Goal: Task Accomplishment & Management: Use online tool/utility

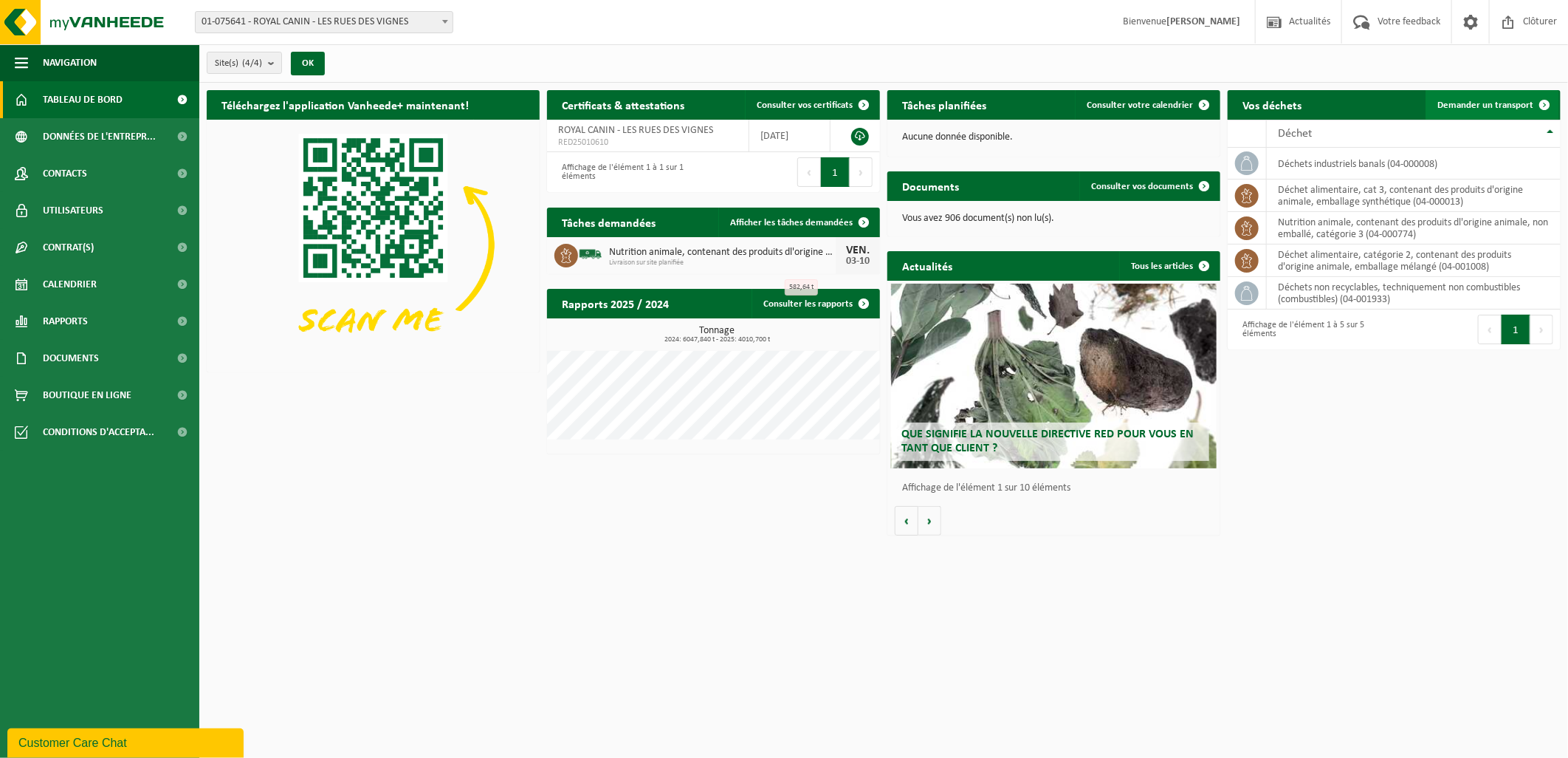
click at [1484, 101] on span "Demander un transport" at bounding box center [1485, 105] width 96 height 10
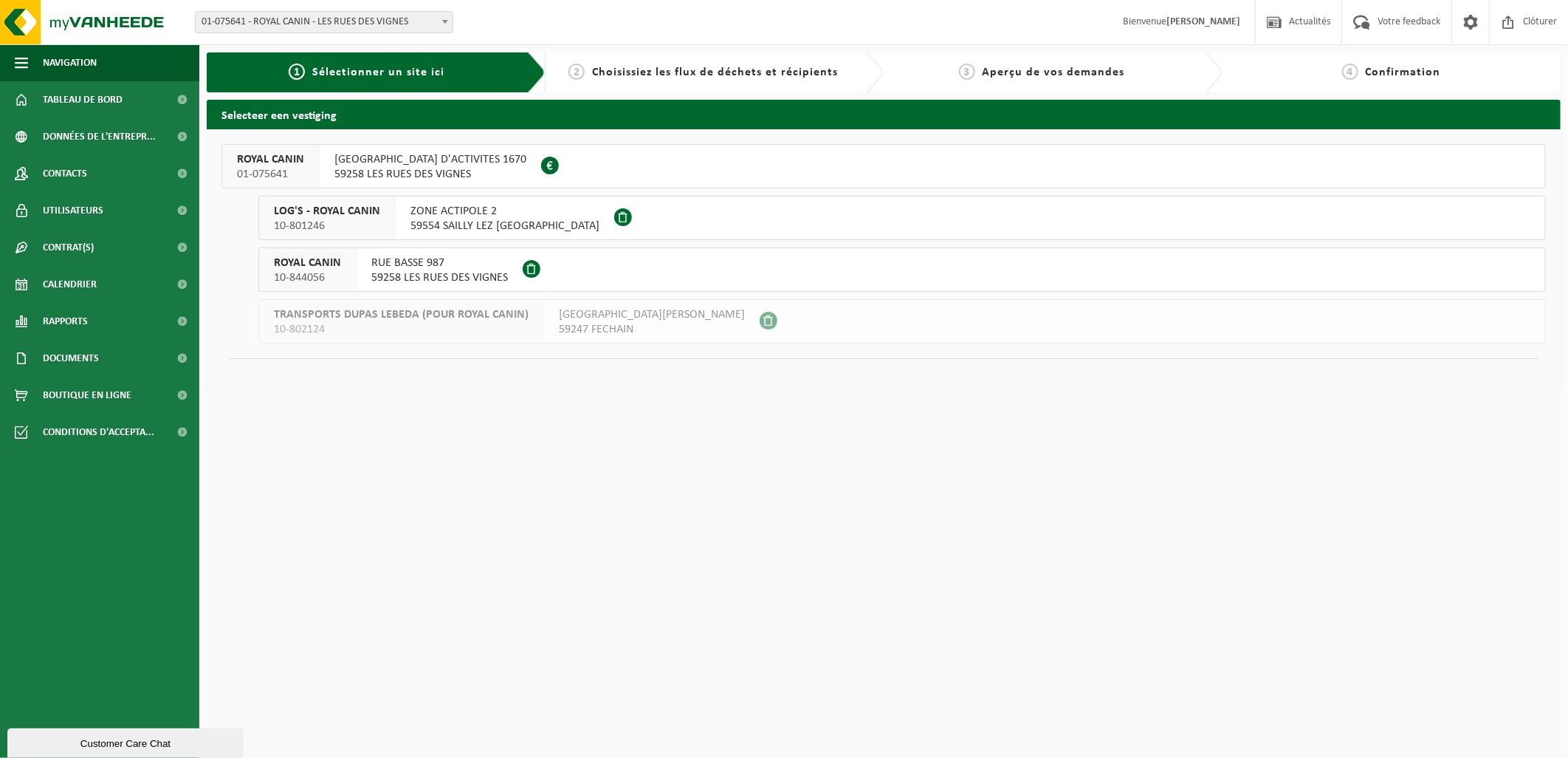
click at [328, 168] on div "RUE HAUTE ZONE D'ACTIVITES 1670 59258 LES RUES DES VIGNES FR 61 700 200 983" at bounding box center [430, 166] width 221 height 43
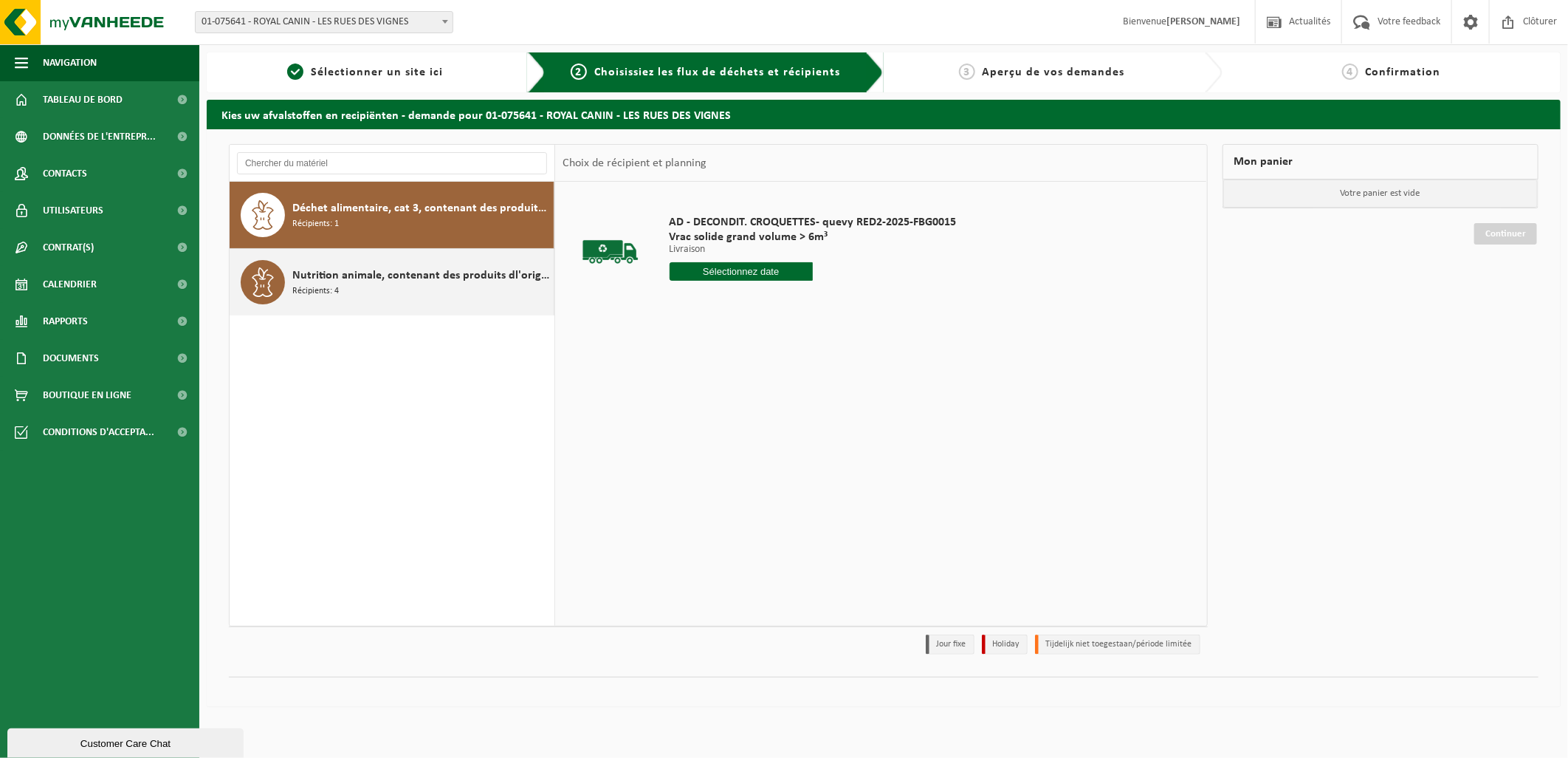
click at [431, 286] on div "Nutrition animale, contenant des produits dl'origine animale, non emballé, caté…" at bounding box center [421, 283] width 258 height 44
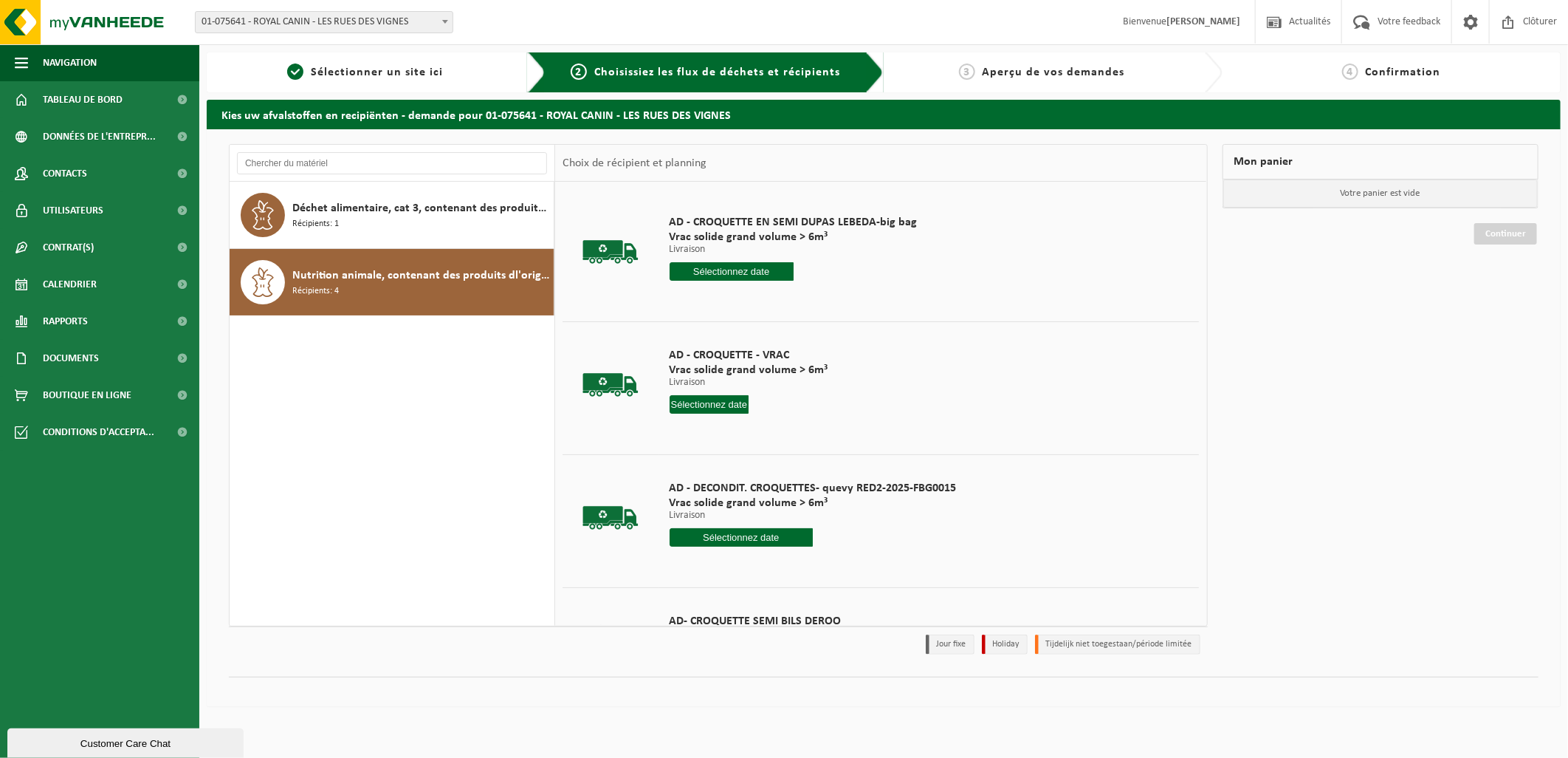
click at [761, 276] on input "text" at bounding box center [732, 272] width 124 height 18
click at [717, 372] on div "7" at bounding box center [707, 379] width 26 height 24
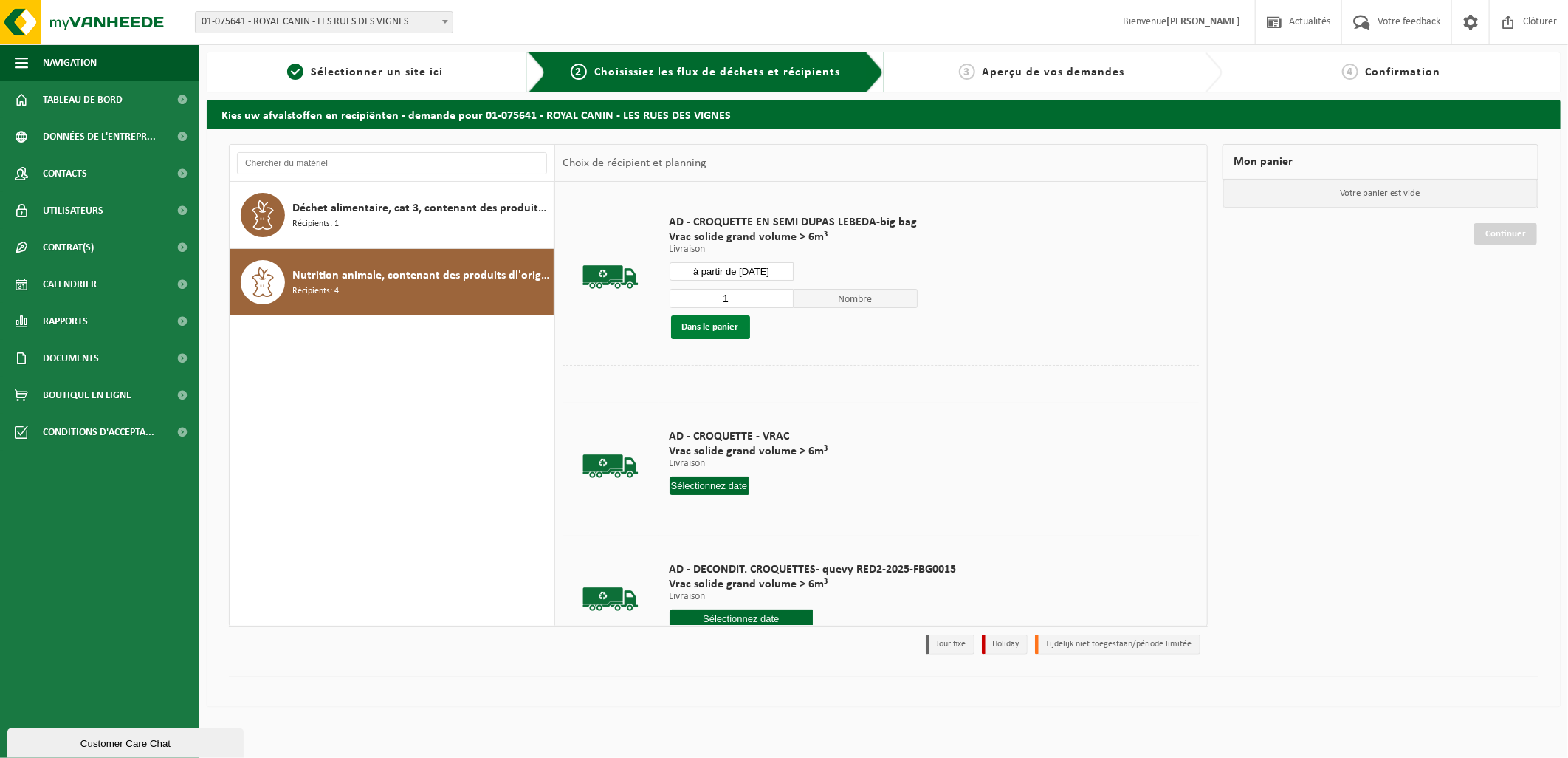
click at [732, 329] on button "Dans le panier" at bounding box center [710, 327] width 79 height 24
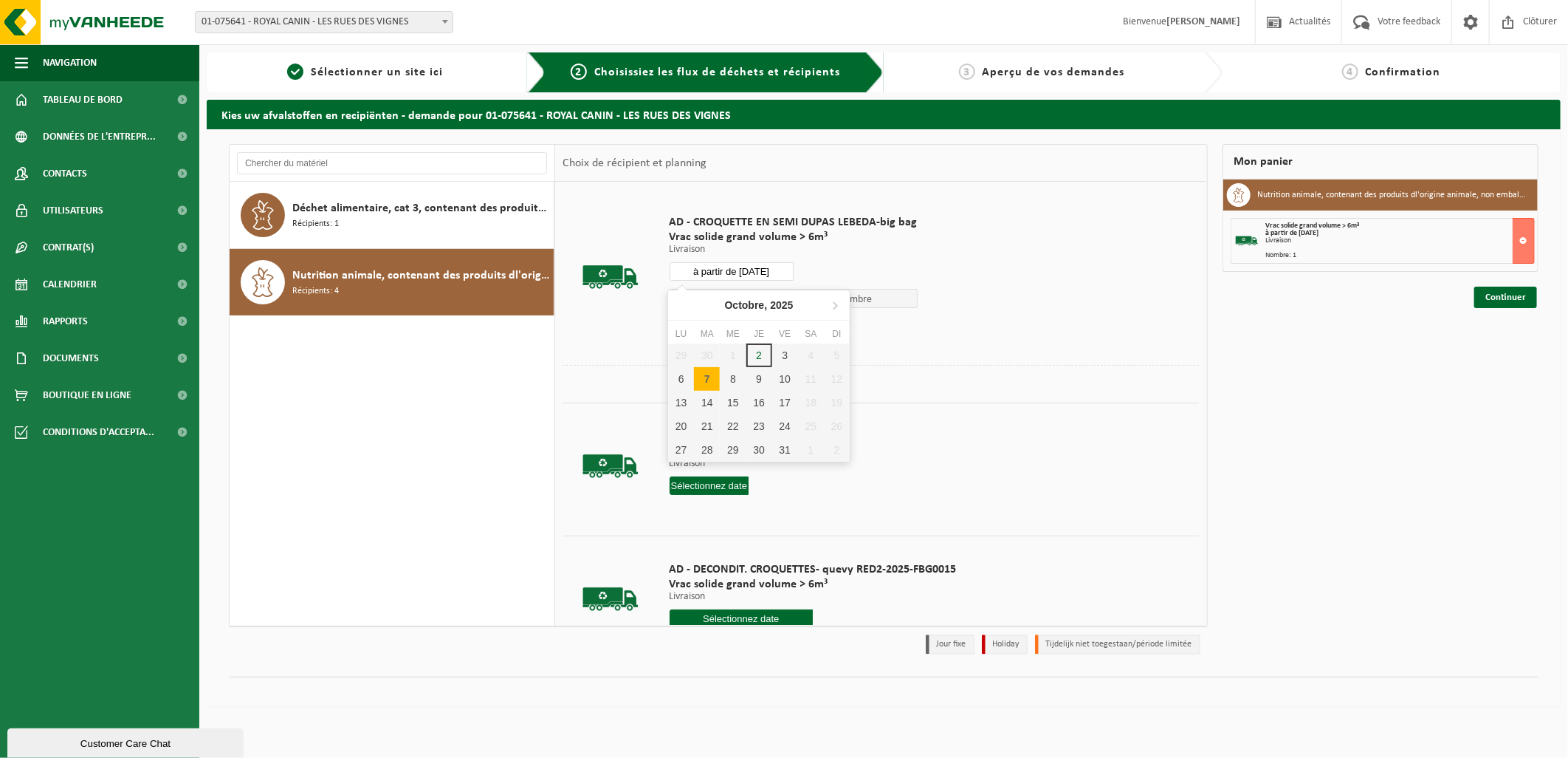
click at [776, 270] on input "à partir de 2025-10-07" at bounding box center [732, 272] width 124 height 18
click at [735, 382] on div "8" at bounding box center [733, 379] width 26 height 24
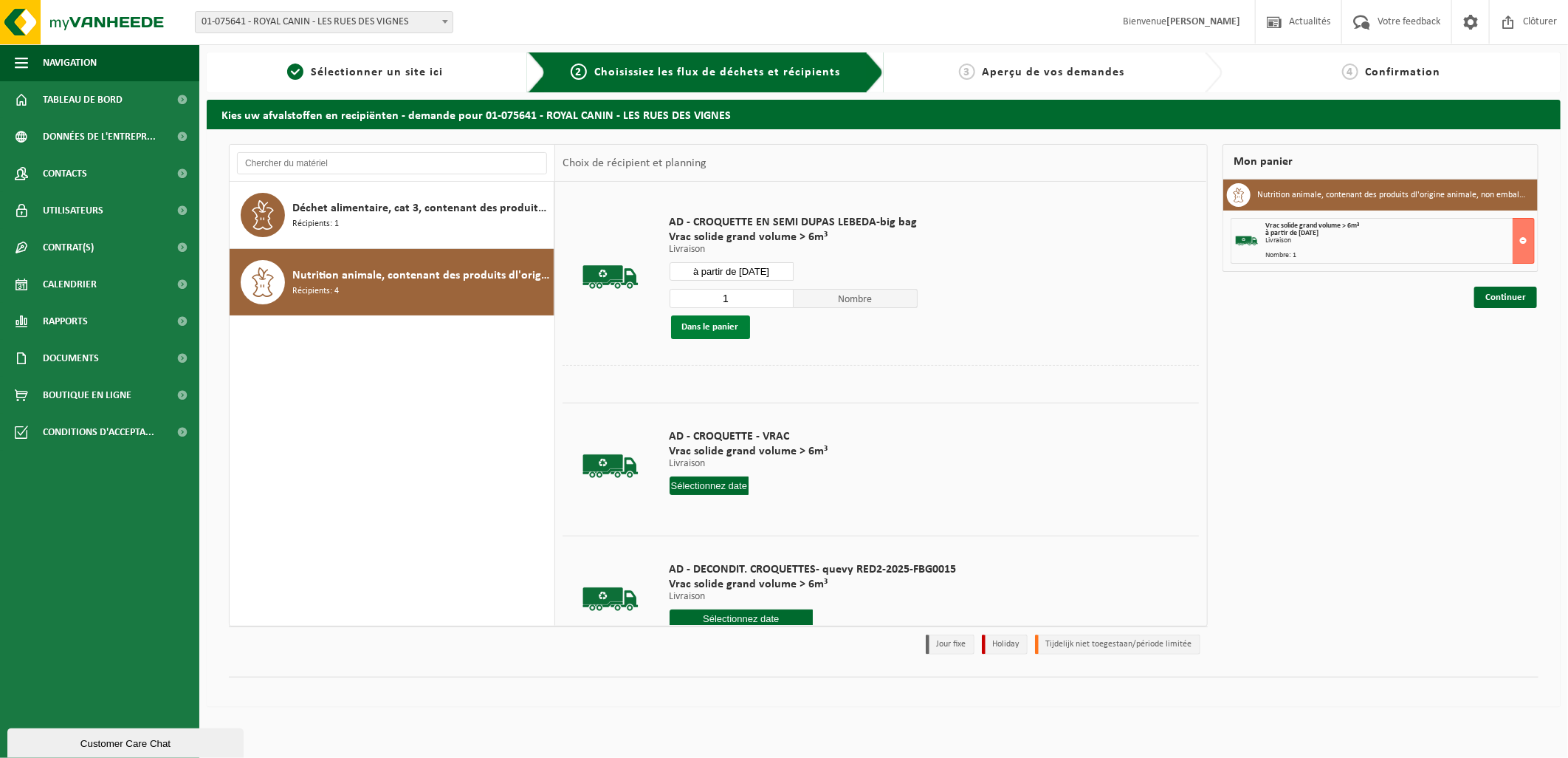
click at [680, 316] on button "Dans le panier" at bounding box center [710, 327] width 79 height 24
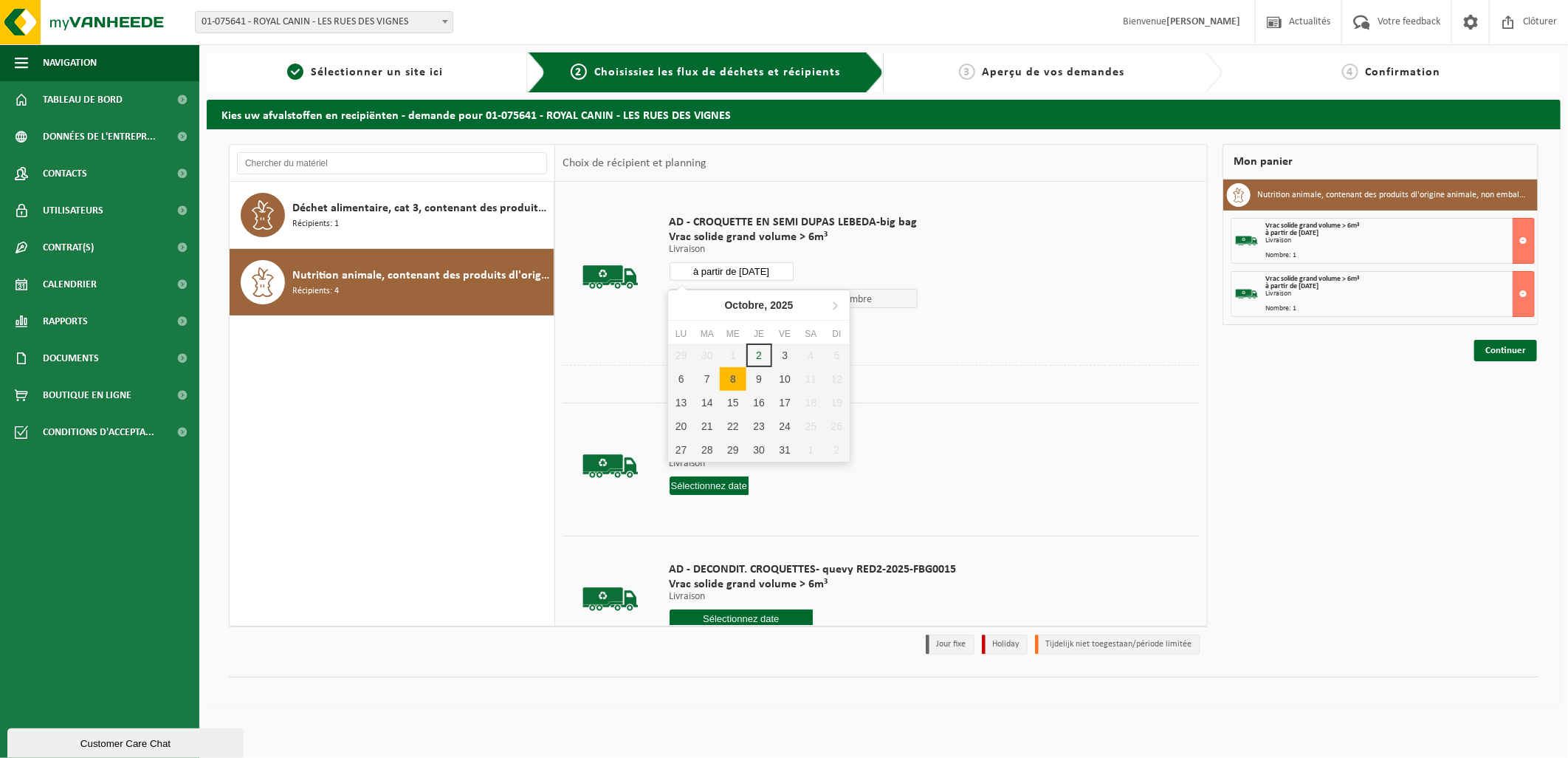
click at [772, 267] on input "à partir de 2025-10-08" at bounding box center [732, 272] width 124 height 18
click at [755, 380] on div "9" at bounding box center [759, 379] width 26 height 24
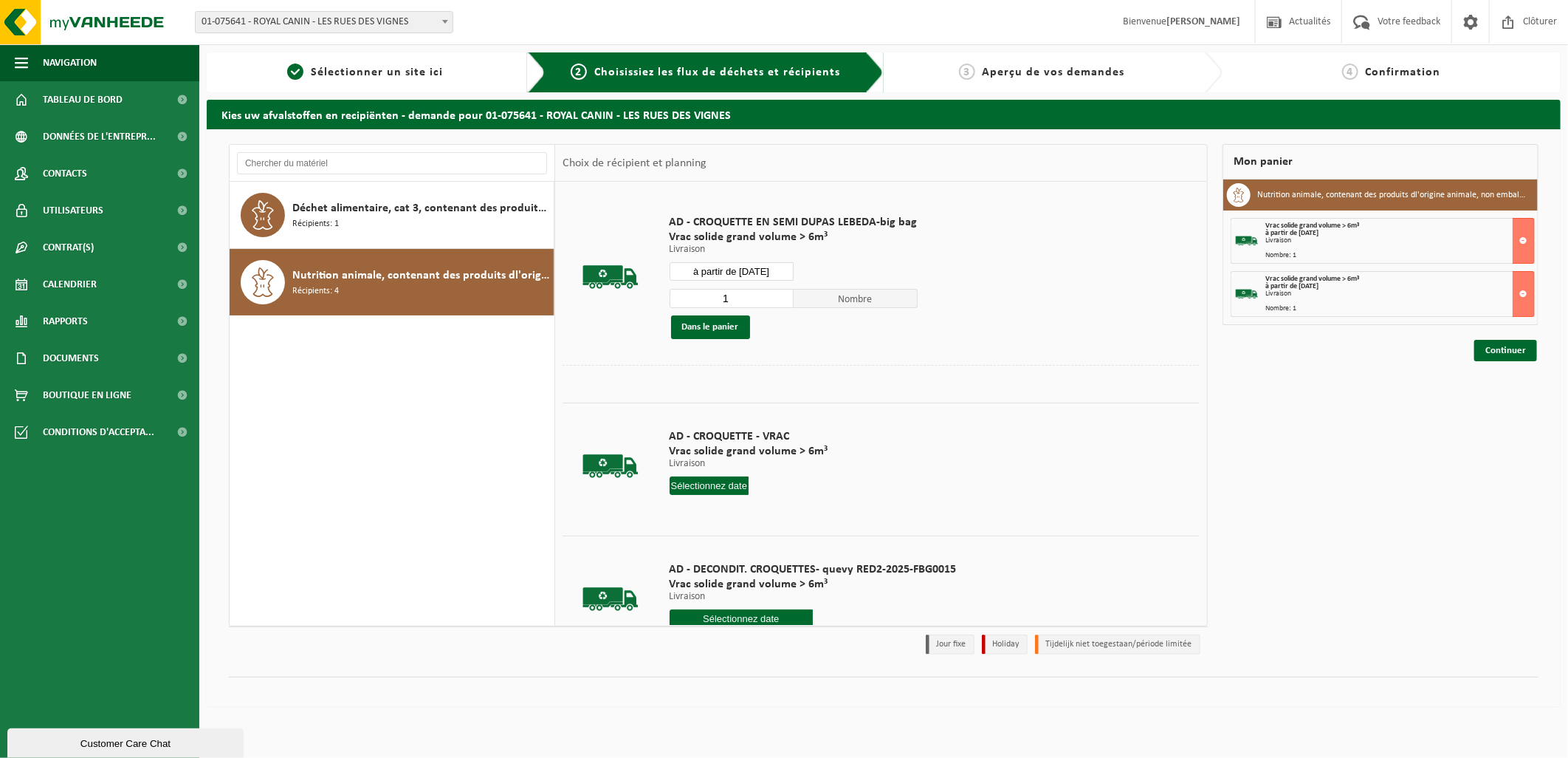
click at [683, 313] on div "1 Nombre Dans le panier" at bounding box center [794, 313] width 248 height 51
click at [694, 323] on button "Dans le panier" at bounding box center [710, 327] width 79 height 24
click at [778, 273] on input "à partir de 2025-10-09" at bounding box center [732, 272] width 124 height 18
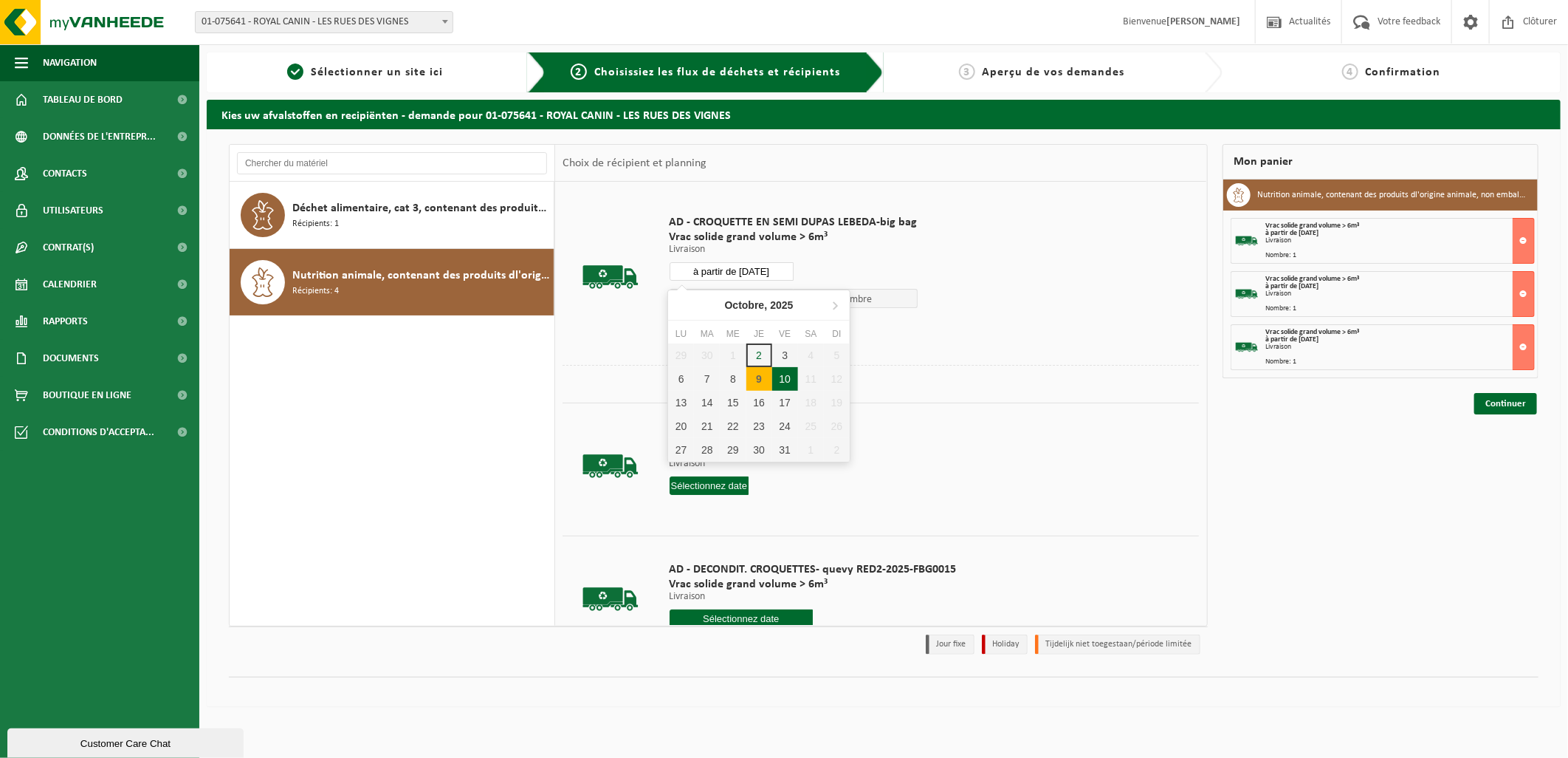
click at [786, 384] on div "10" at bounding box center [785, 379] width 26 height 24
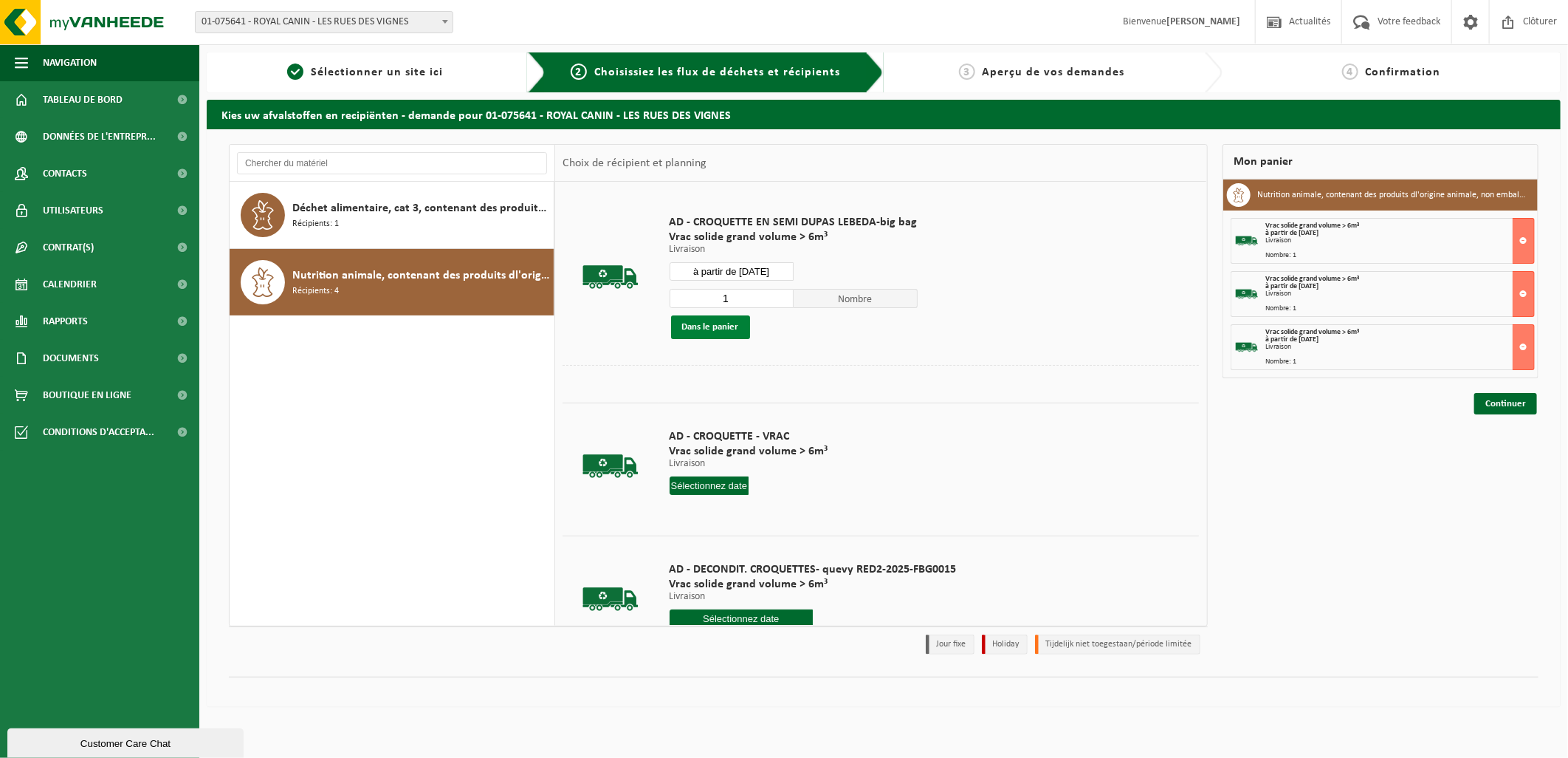
click at [715, 330] on button "Dans le panier" at bounding box center [710, 327] width 79 height 24
click at [774, 275] on input "à partir de 2025-10-10" at bounding box center [732, 272] width 124 height 18
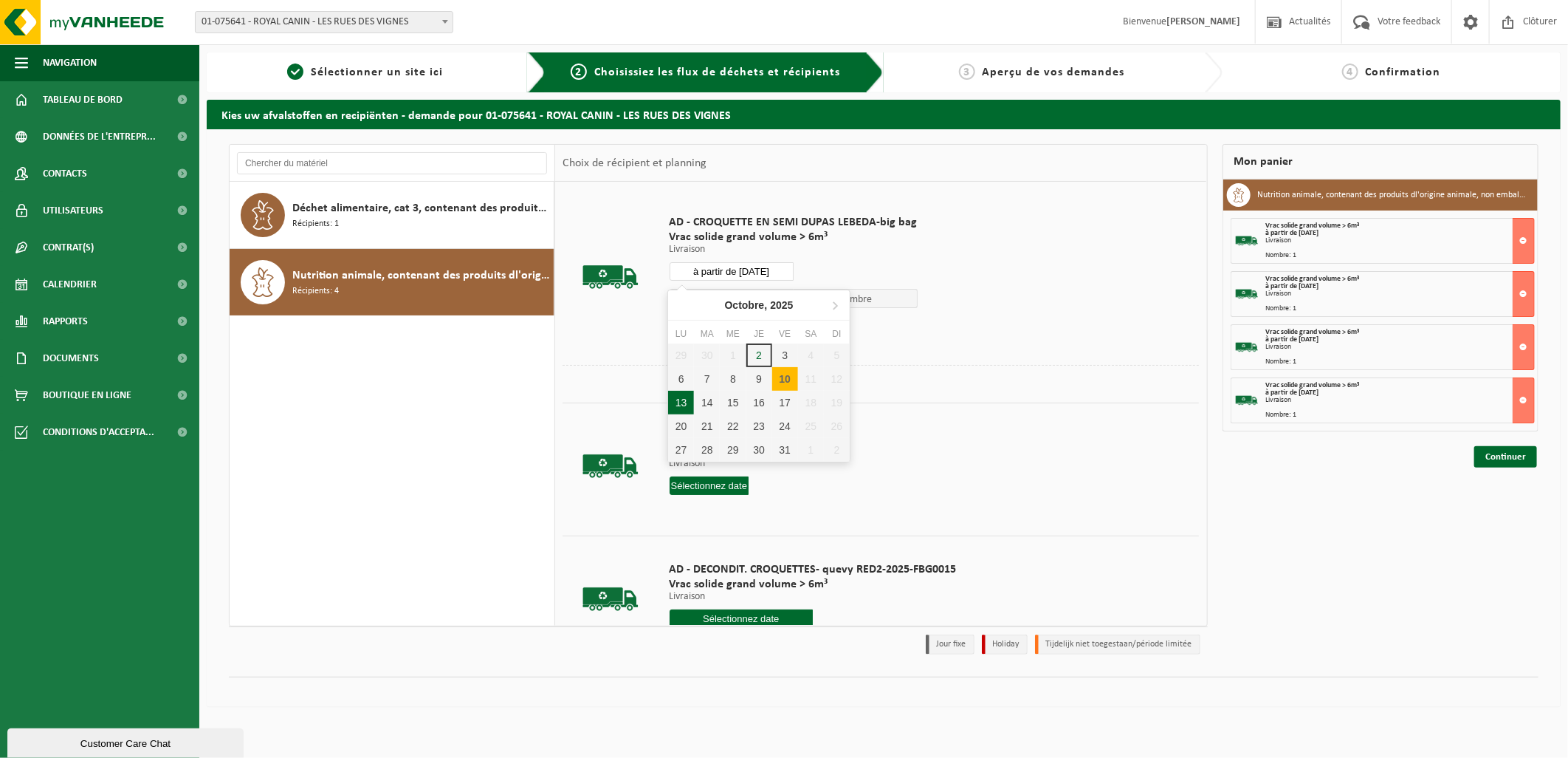
click at [680, 403] on div "13" at bounding box center [681, 402] width 26 height 24
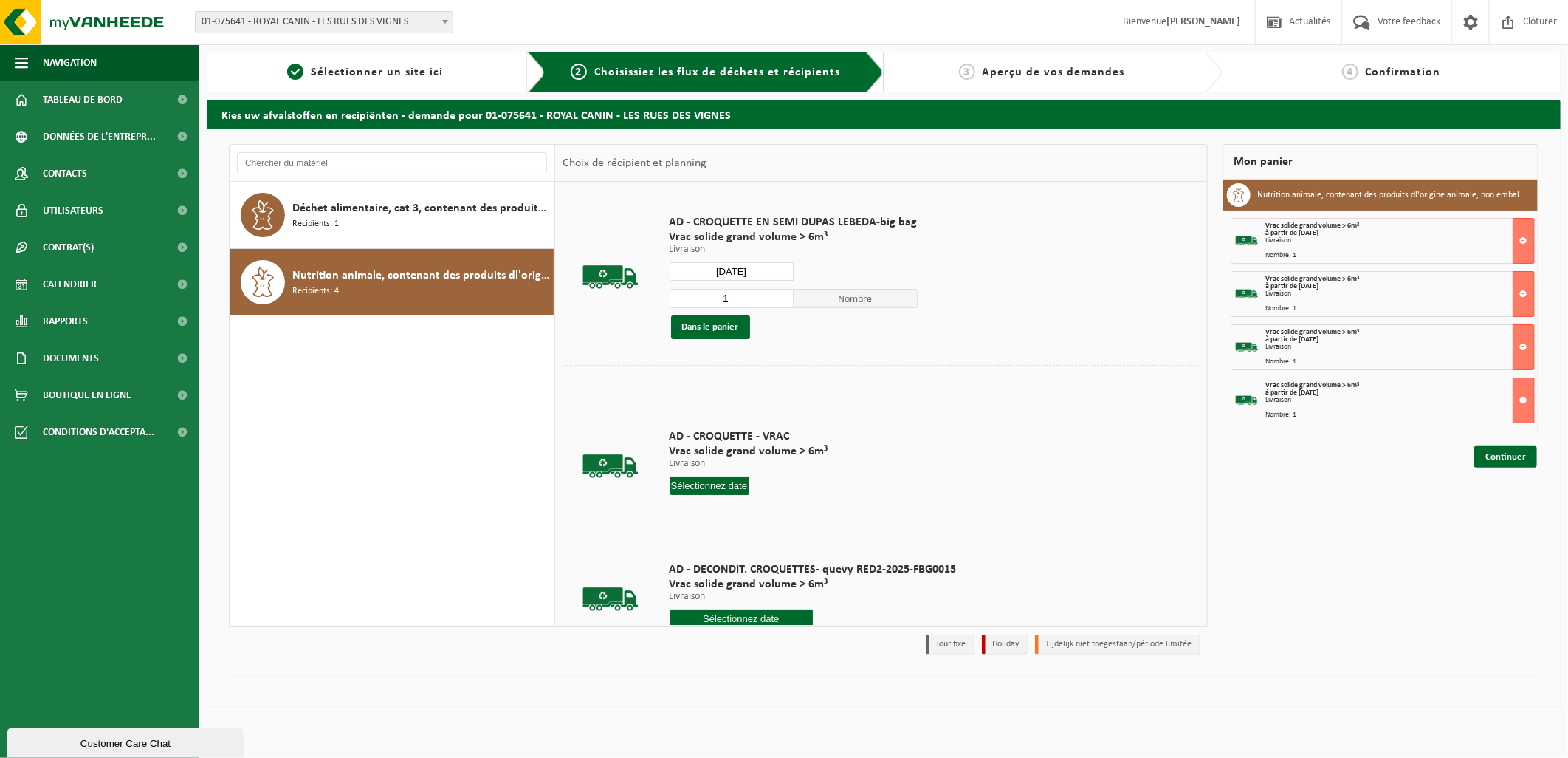
type input "à partir de 2025-10-13"
click at [703, 324] on button "Dans le panier" at bounding box center [710, 327] width 79 height 24
click at [1514, 517] on link "Continuer" at bounding box center [1506, 510] width 63 height 21
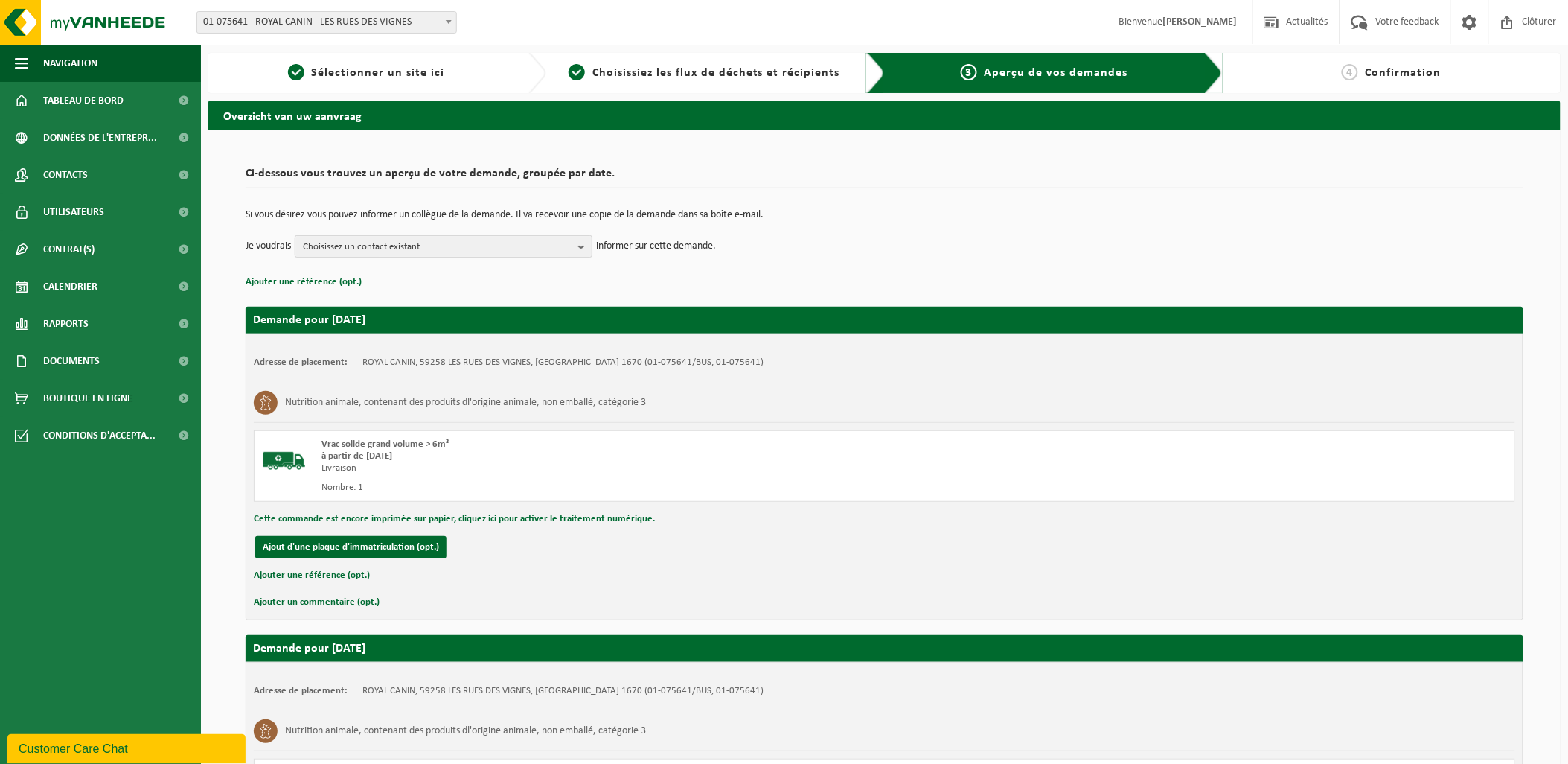
click at [544, 242] on span "Choisissez un contact existant" at bounding box center [437, 247] width 269 height 22
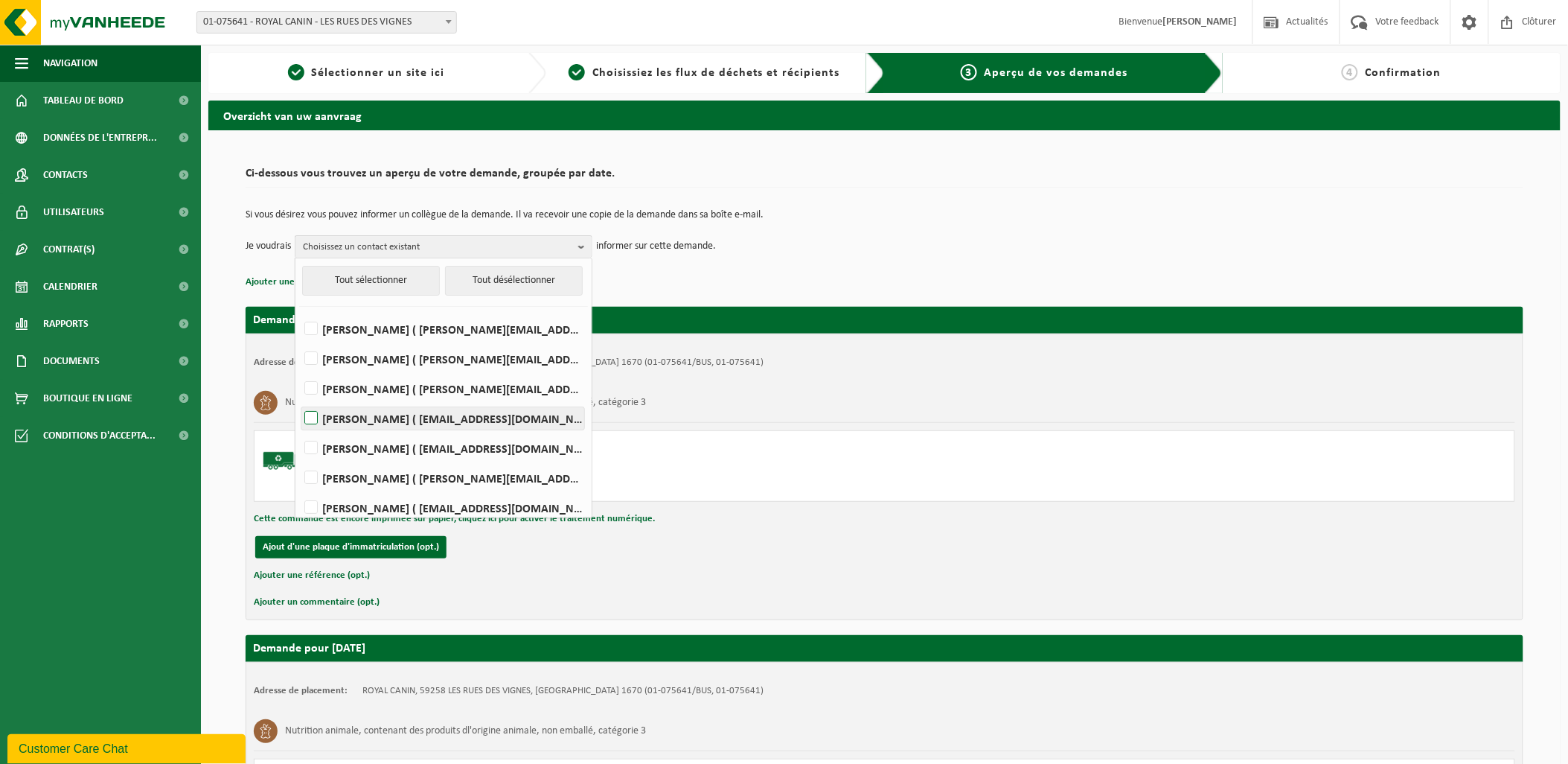
click at [339, 414] on label "Damien Normand ( dnormand@dupaslebeda.eu )" at bounding box center [443, 418] width 283 height 22
click at [299, 400] on input "Damien Normand ( dnormand@dupaslebeda.eu )" at bounding box center [298, 399] width 1 height 1
checkbox input "true"
click at [976, 261] on div "Si vous désirez vous pouvez informer un collègue de la demande. Il va recevoir …" at bounding box center [884, 234] width 1278 height 77
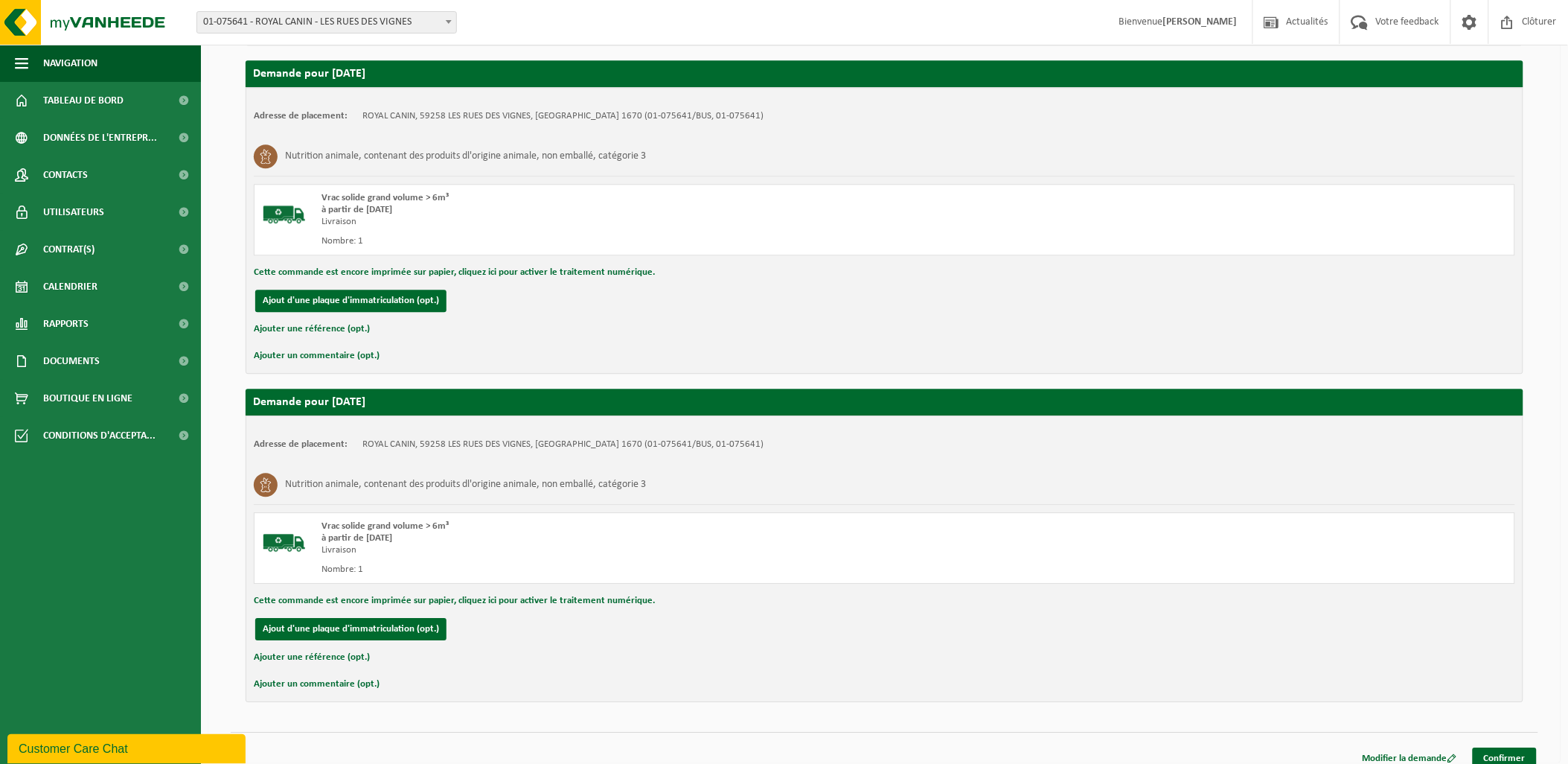
scroll to position [1246, 0]
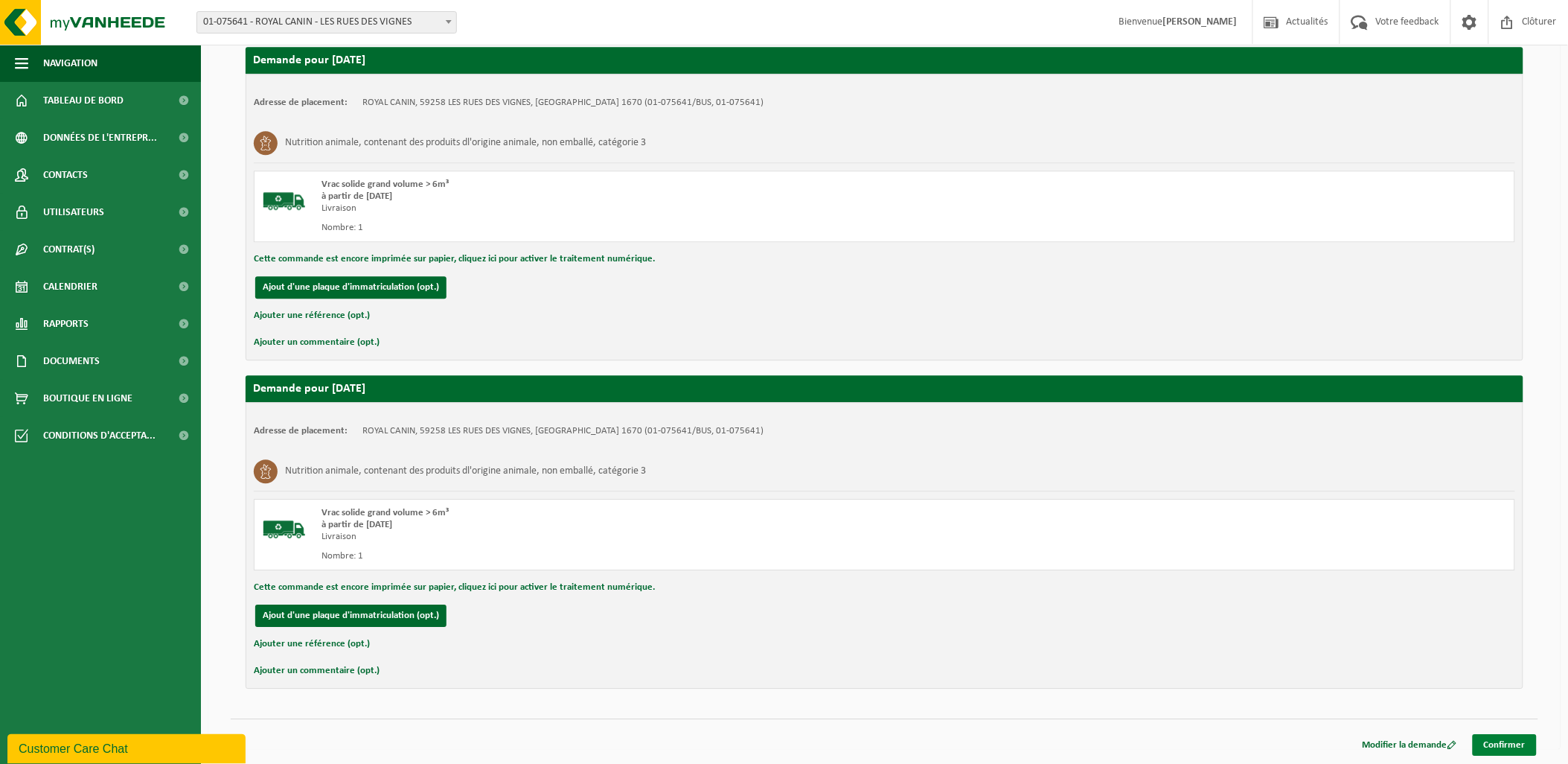
click at [1509, 746] on link "Confirmer" at bounding box center [1504, 745] width 64 height 22
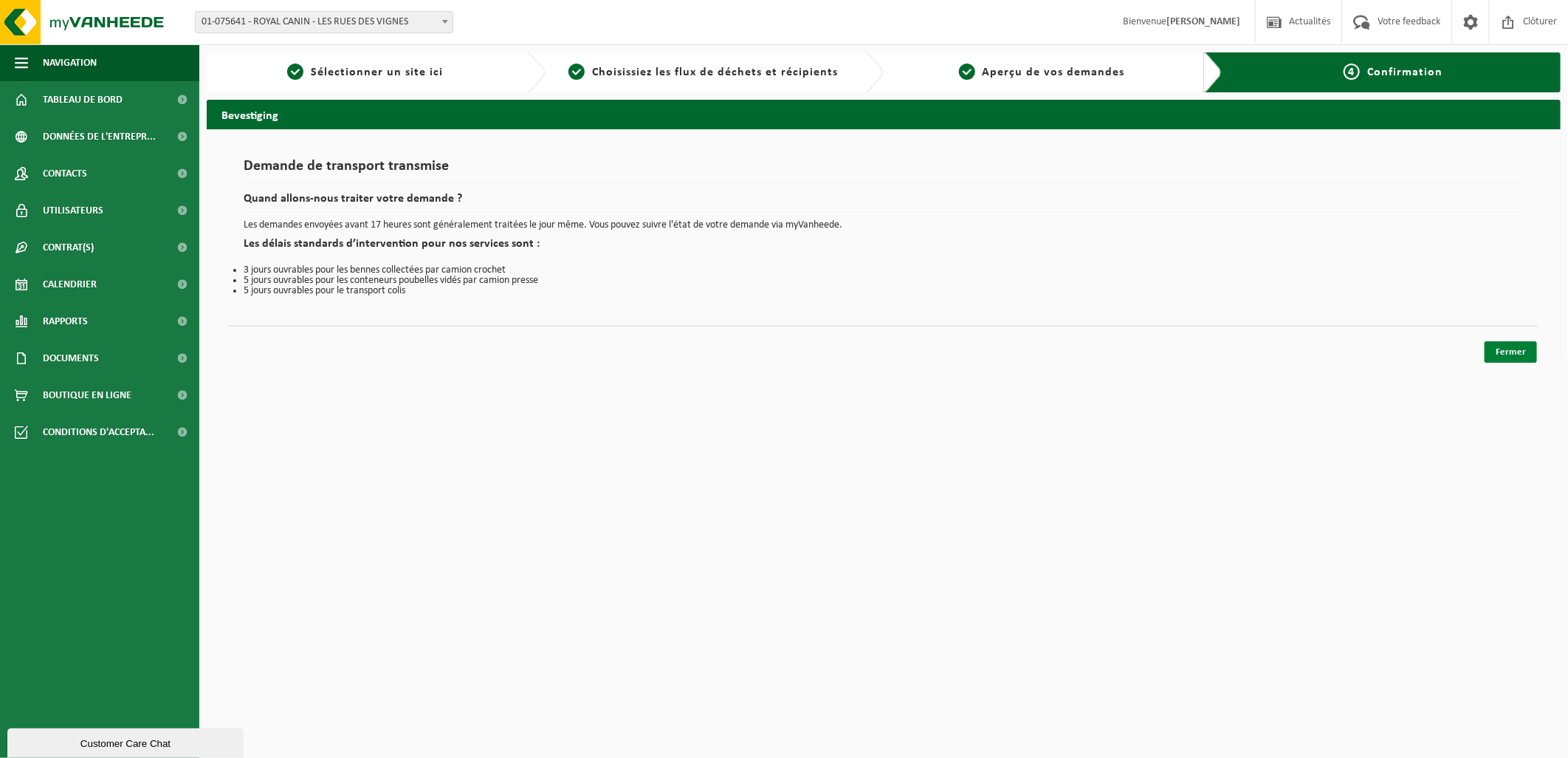
click at [1514, 358] on link "Fermer" at bounding box center [1511, 352] width 53 height 21
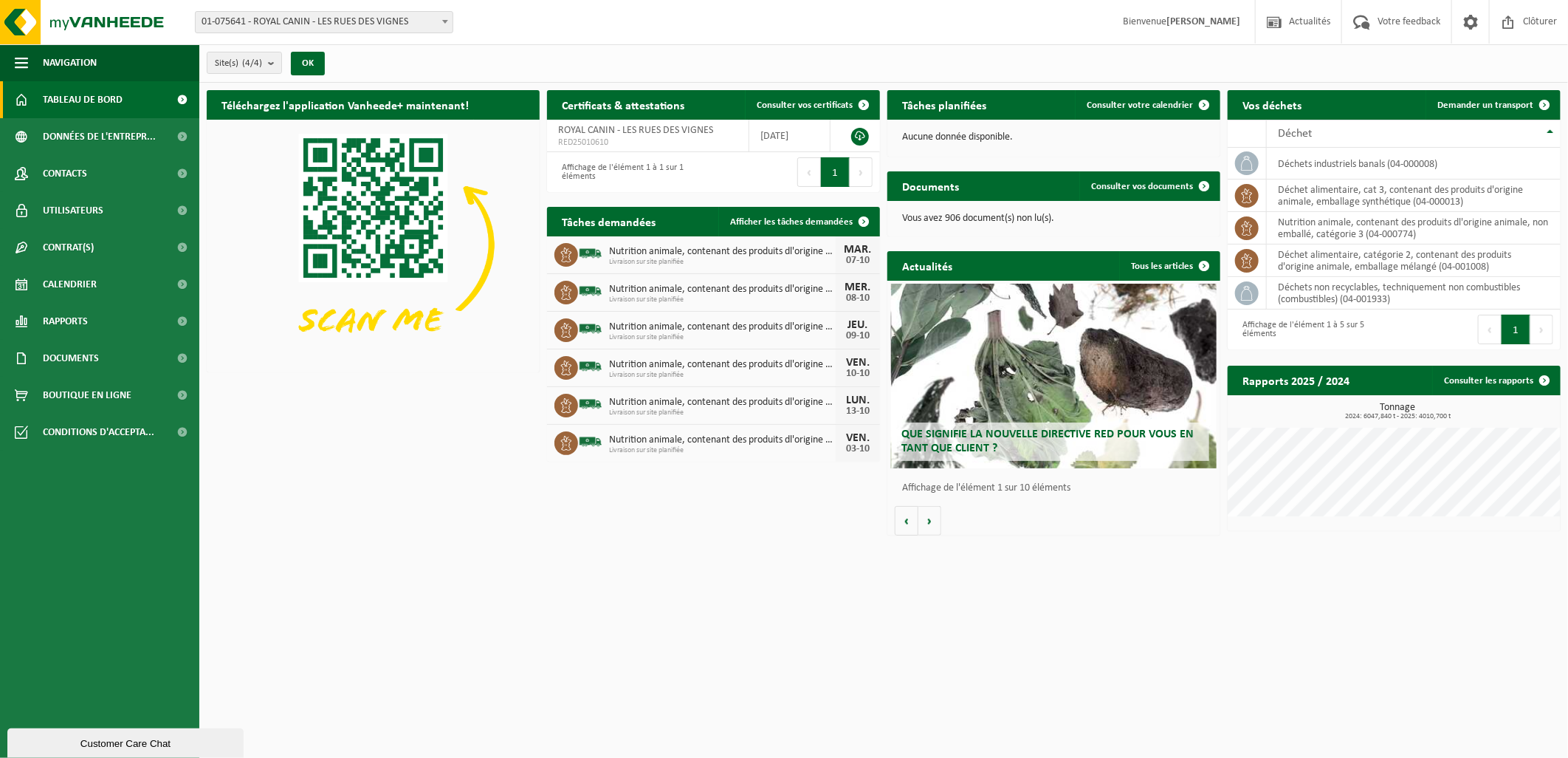
click at [594, 626] on html "Site: 01-075641 - ROYAL CANIN - LES RUES DES VIGNES 10-801246 - LOG'S - [GEOGRA…" at bounding box center [784, 379] width 1568 height 758
click at [588, 675] on html "Site: 01-075641 - ROYAL CANIN - LES RUES DES VIGNES 10-801246 - LOG'S - [GEOGRA…" at bounding box center [784, 379] width 1568 height 758
